Goal: Information Seeking & Learning: Learn about a topic

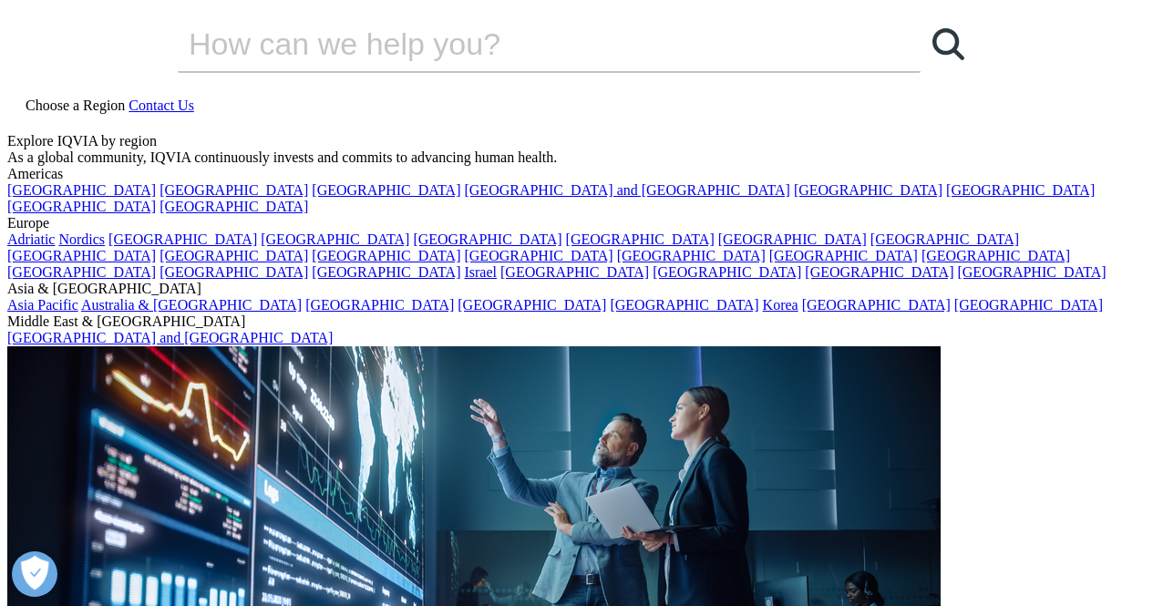
scroll to position [1021, 0]
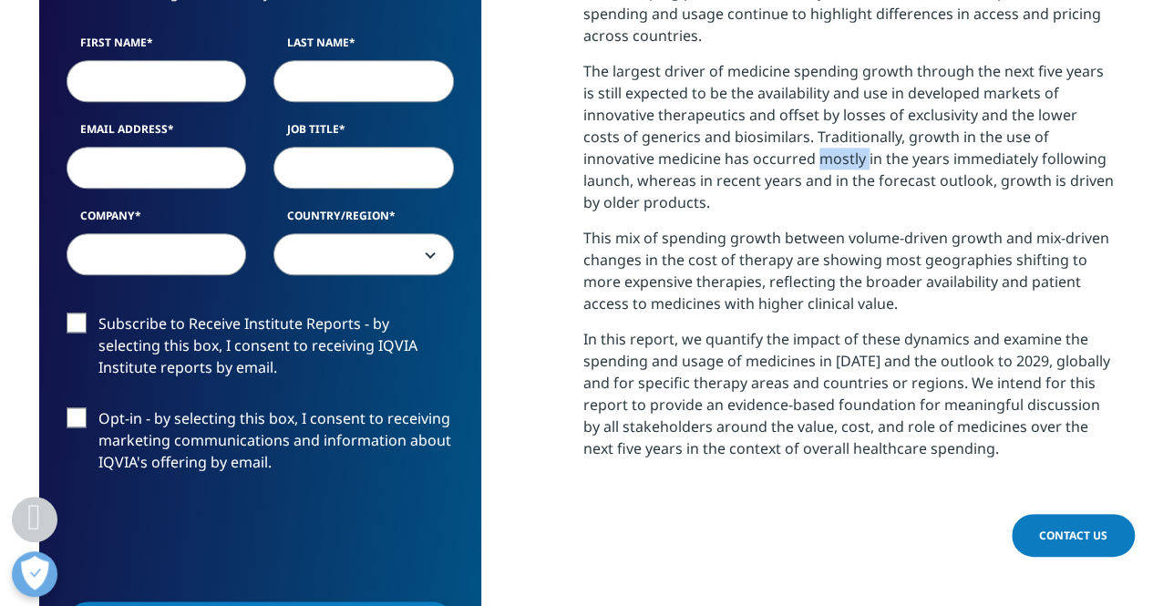
click at [747, 156] on p "The largest driver of medicine spending growth through the next five years is s…" at bounding box center [848, 143] width 531 height 167
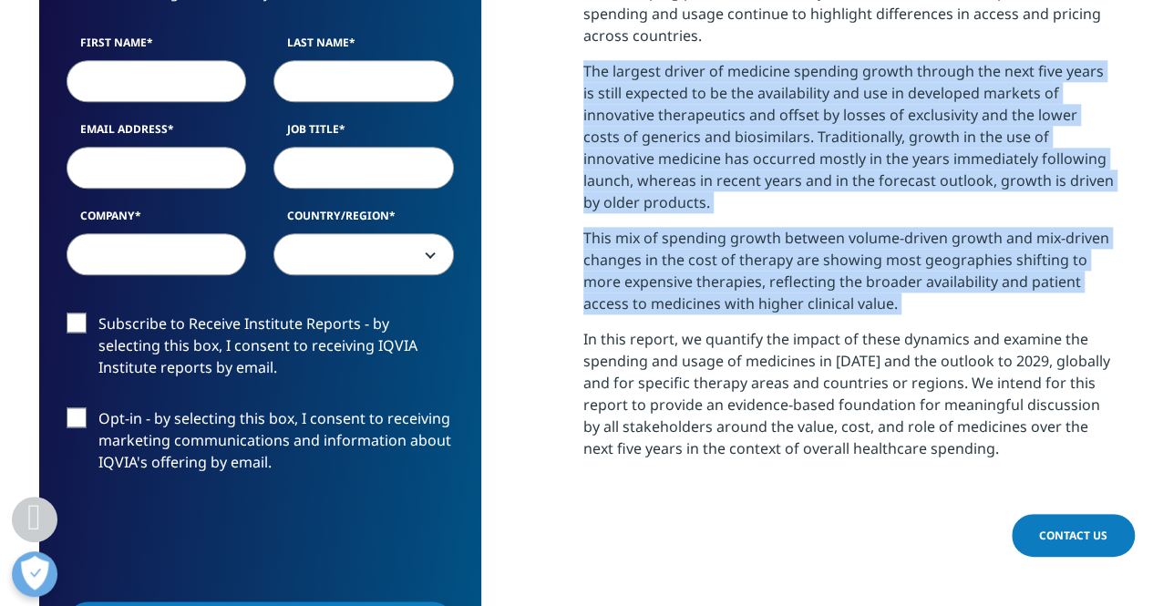
drag, startPoint x: 0, startPoint y: 0, endPoint x: 734, endPoint y: 311, distance: 797.5
click at [734, 311] on div "Report Summary: Increasing availability and usage of medicines, and the associa…" at bounding box center [848, 129] width 531 height 687
click at [734, 311] on p "This mix of spending growth between volume-driven growth and mix-driven changes…" at bounding box center [848, 277] width 531 height 101
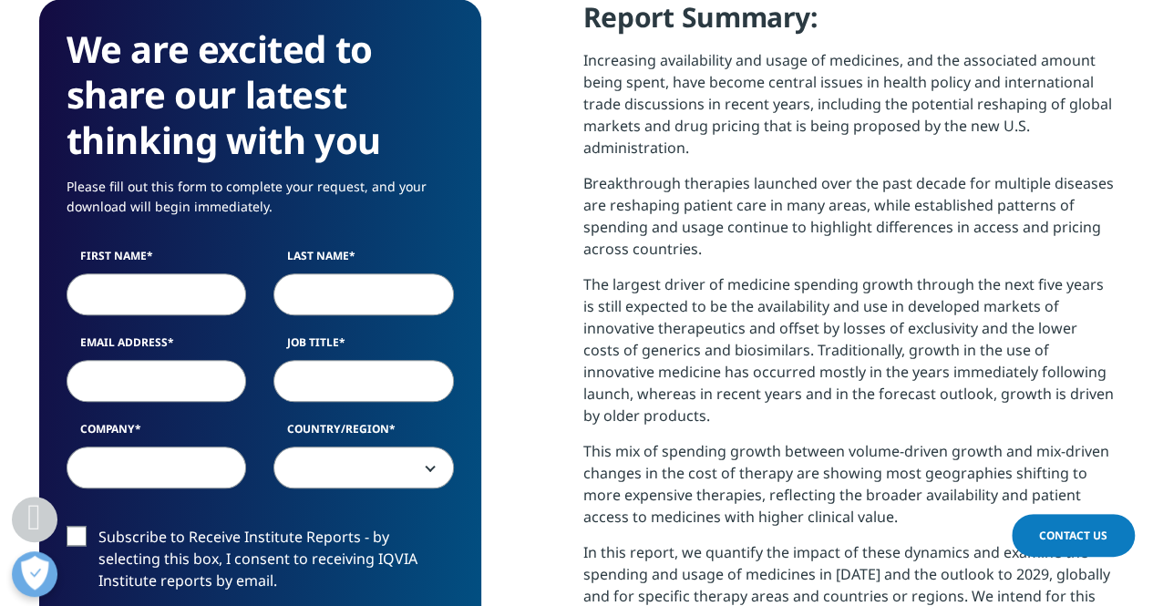
scroll to position [765, 0]
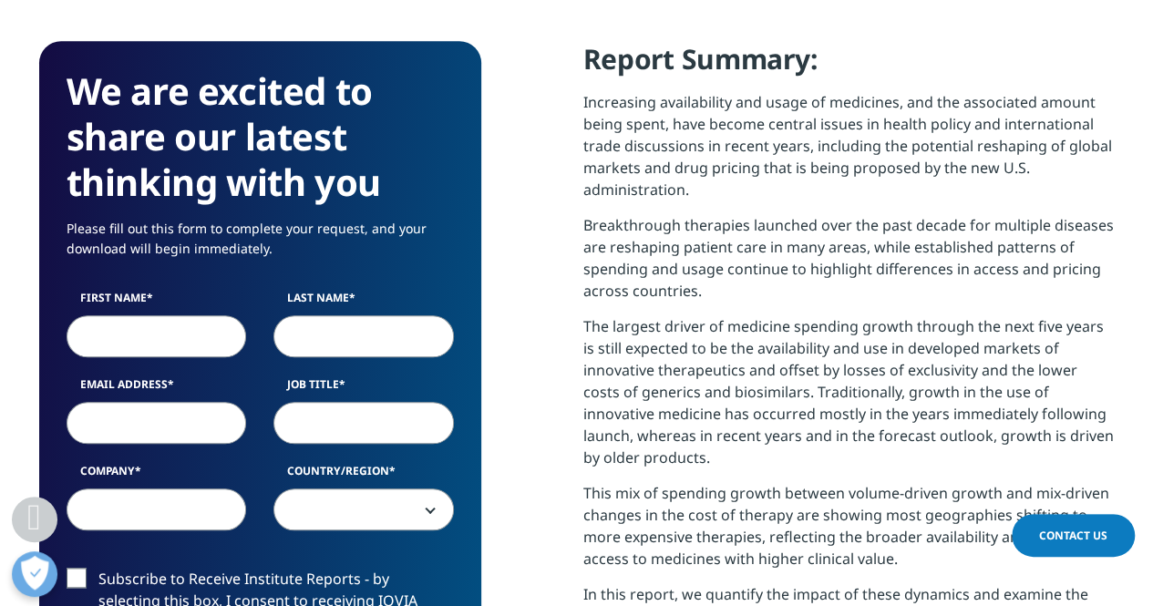
click at [724, 331] on p "The largest driver of medicine spending growth through the next five years is s…" at bounding box center [848, 398] width 531 height 167
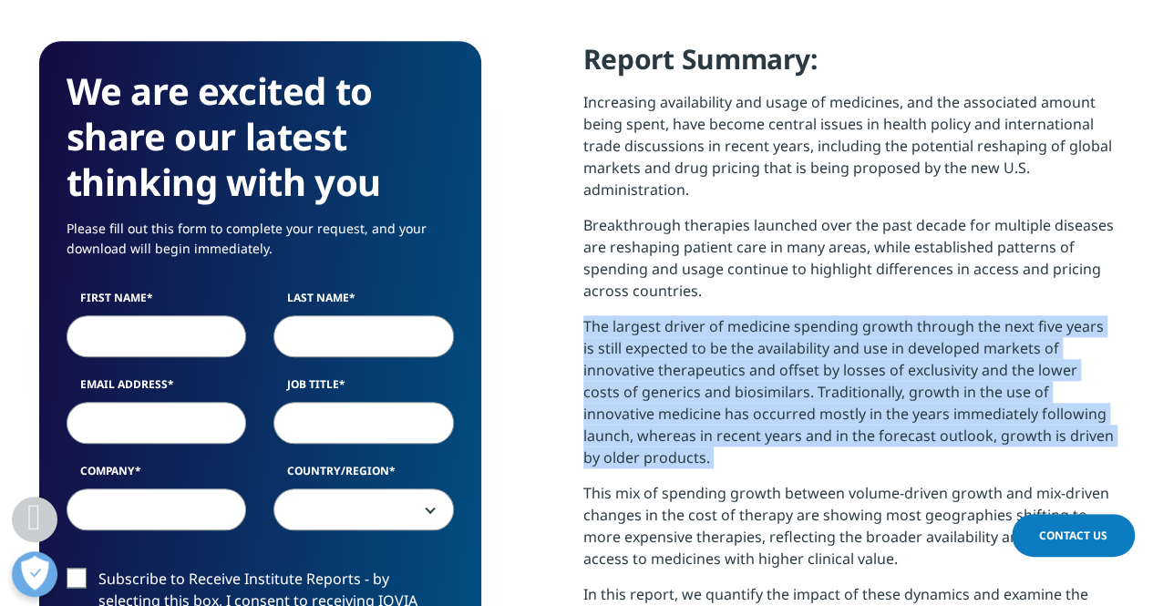
drag, startPoint x: 724, startPoint y: 331, endPoint x: 719, endPoint y: 395, distance: 63.9
click at [719, 395] on p "The largest driver of medicine spending growth through the next five years is s…" at bounding box center [848, 398] width 531 height 167
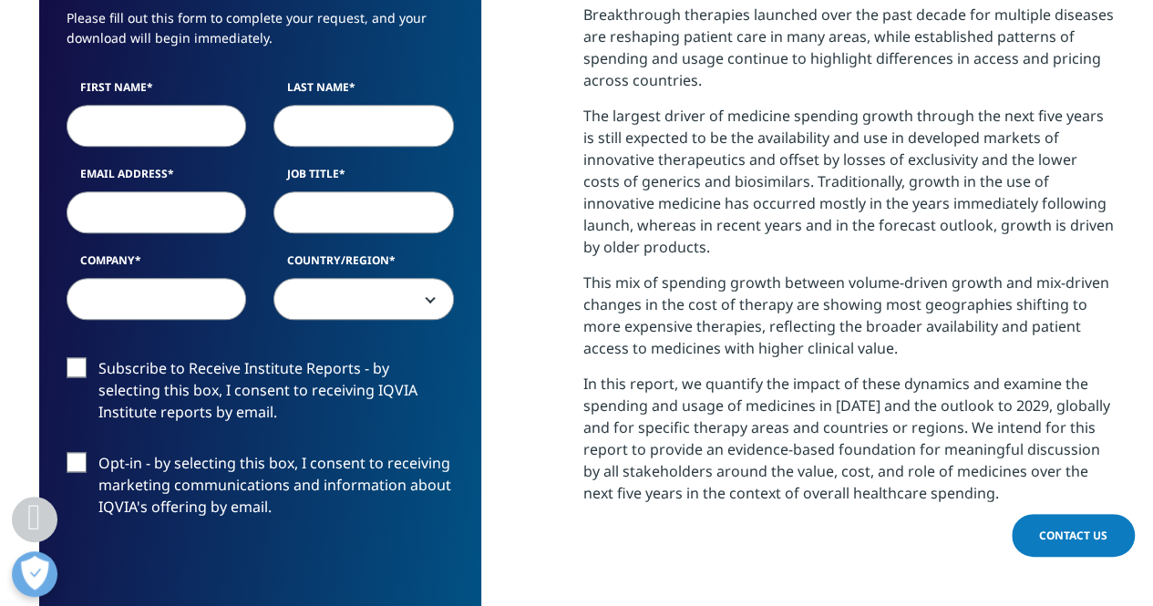
scroll to position [984, 0]
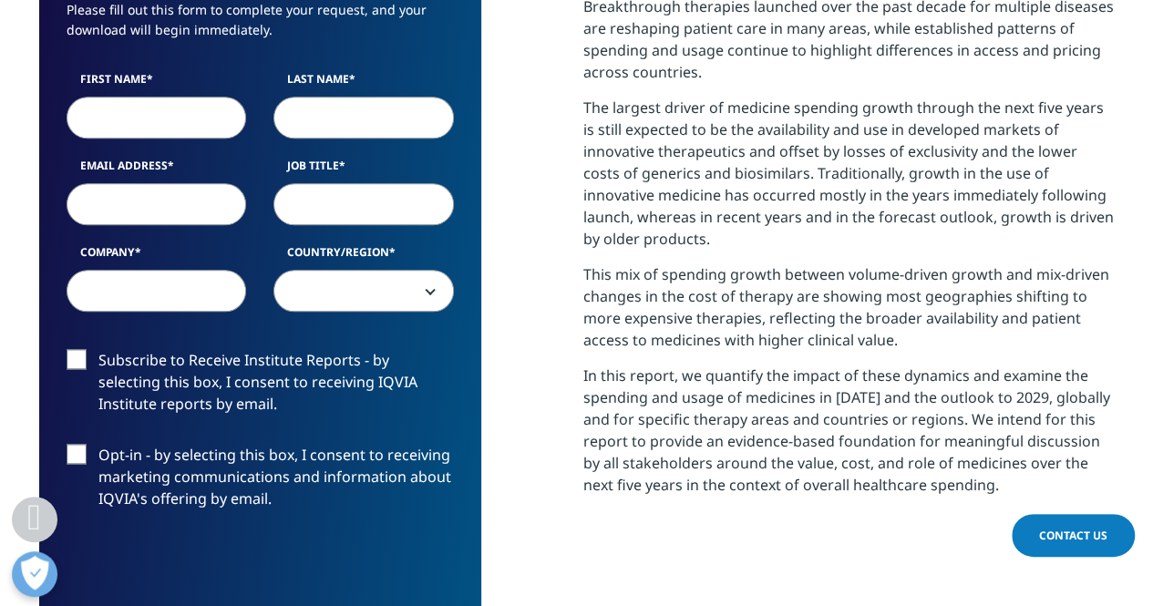
click at [82, 456] on label "Opt-in - by selecting this box, I consent to receiving marketing communications…" at bounding box center [260, 482] width 387 height 76
click at [98, 444] on input "Opt-in - by selecting this box, I consent to receiving marketing communications…" at bounding box center [98, 444] width 0 height 0
click at [82, 456] on label "Opt-in - by selecting this box, I consent to receiving marketing communications…" at bounding box center [260, 482] width 387 height 76
click at [98, 444] on input "Opt-in - by selecting this box, I consent to receiving marketing communications…" at bounding box center [98, 444] width 0 height 0
